Goal: Navigation & Orientation: Find specific page/section

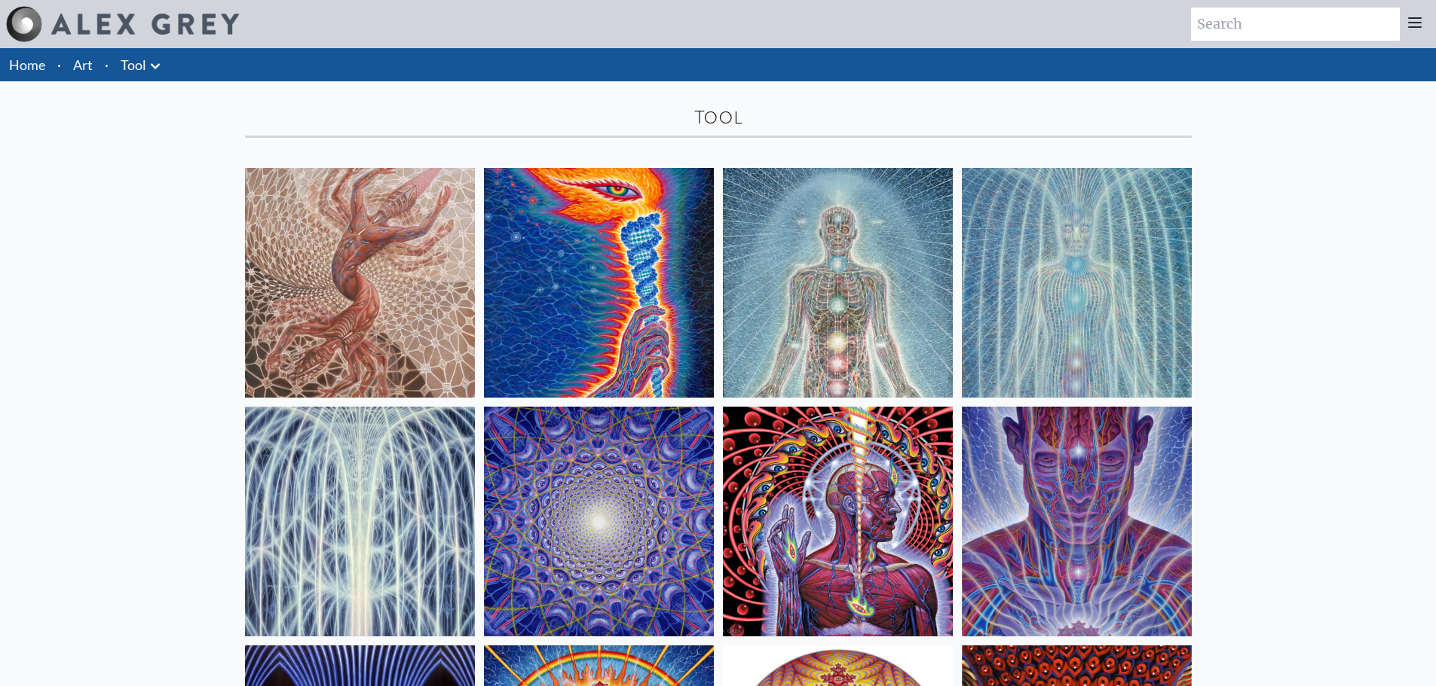
click at [128, 61] on link "Tool" at bounding box center [134, 64] width 26 height 21
click at [85, 66] on link "Art" at bounding box center [83, 64] width 20 height 21
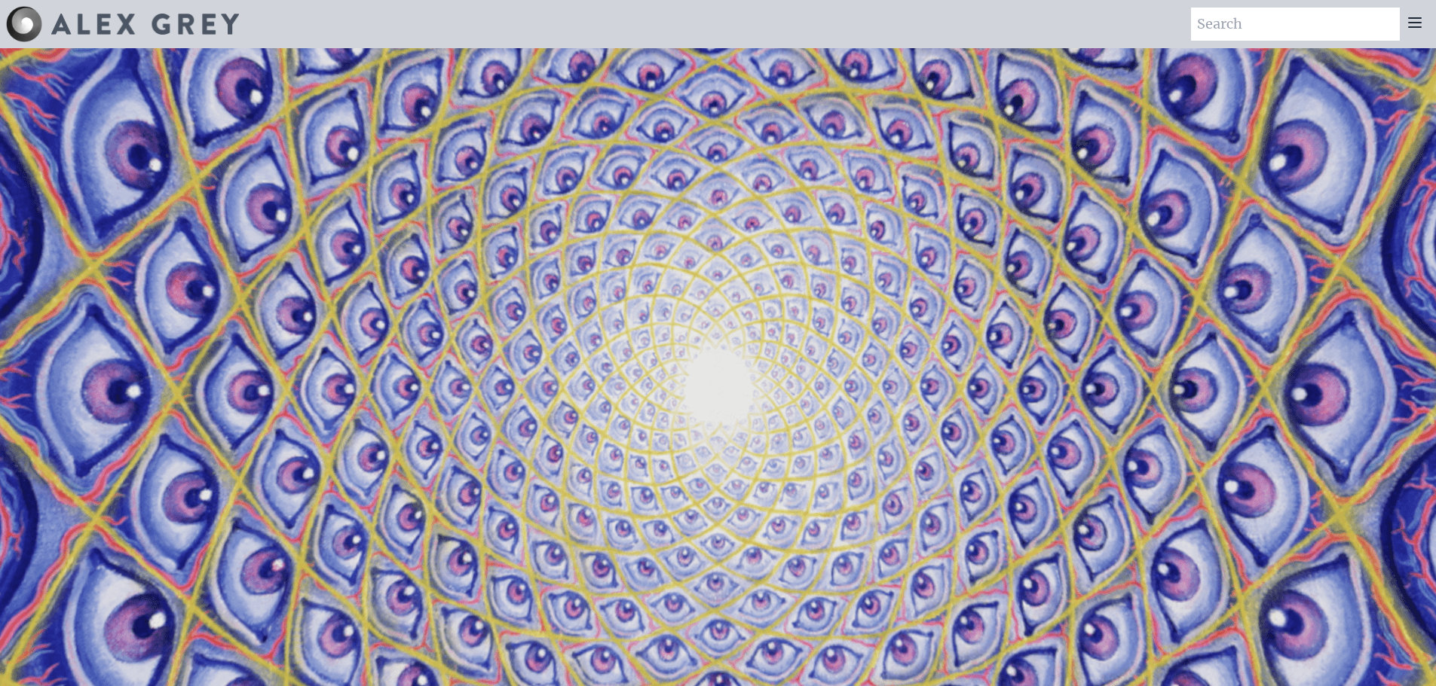
click at [1413, 24] on icon at bounding box center [1414, 23] width 18 height 18
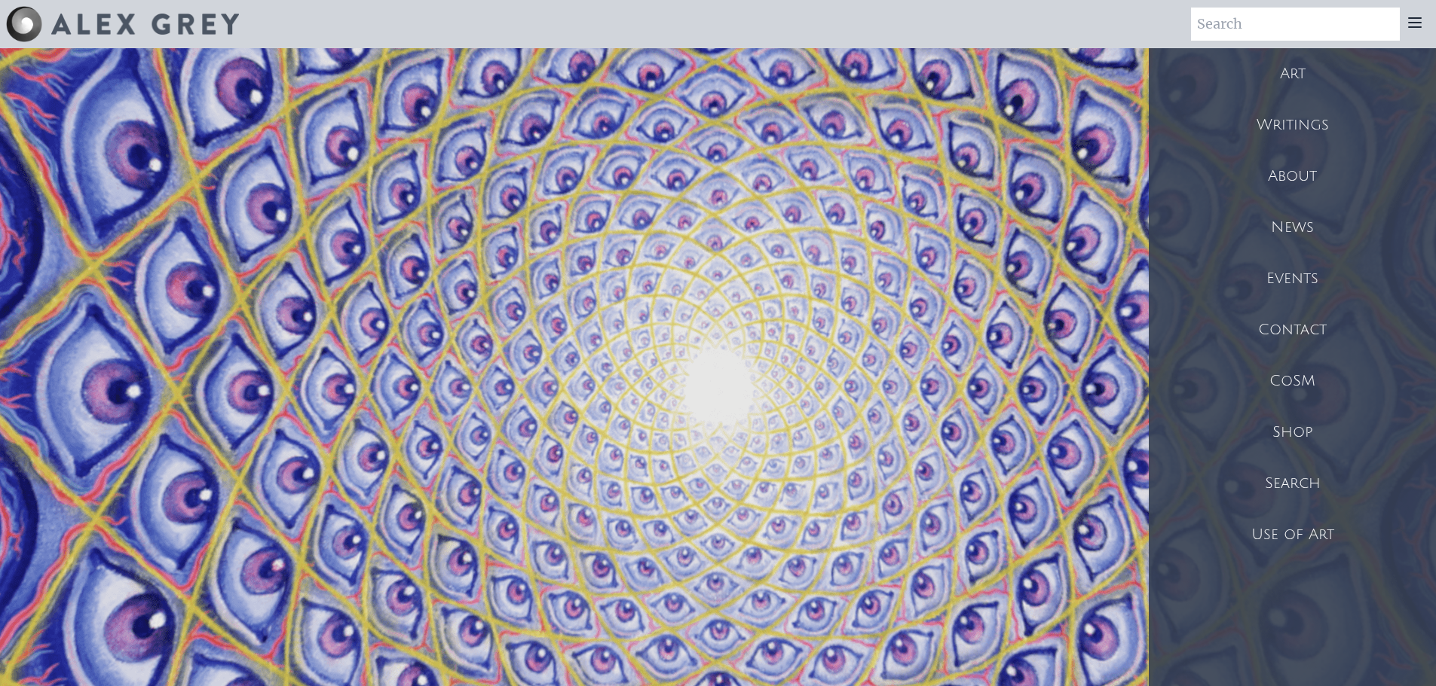
click at [1289, 425] on div "Shop" at bounding box center [1291, 432] width 287 height 51
